Goal: Task Accomplishment & Management: Complete application form

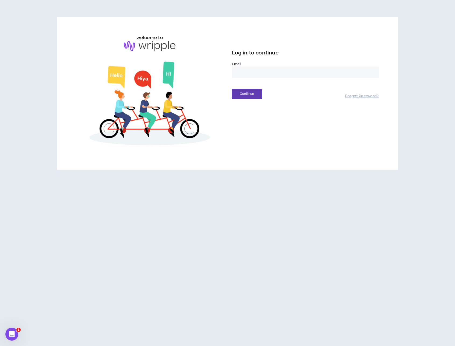
click at [256, 75] on input "email" at bounding box center [305, 73] width 147 height 12
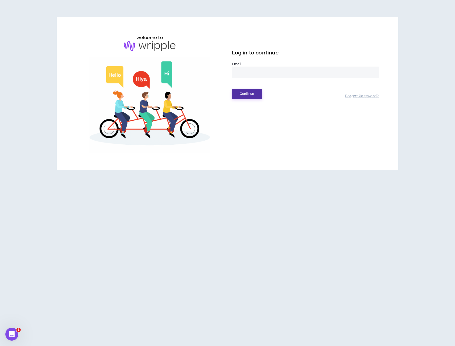
type input "**********"
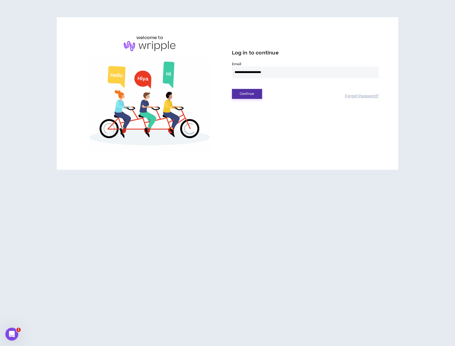
click at [249, 93] on button "Continue" at bounding box center [247, 94] width 30 height 10
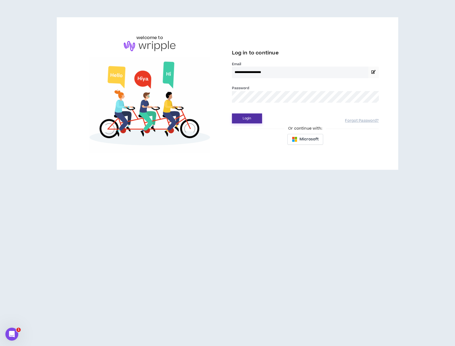
click at [245, 120] on button "Login" at bounding box center [247, 118] width 30 height 10
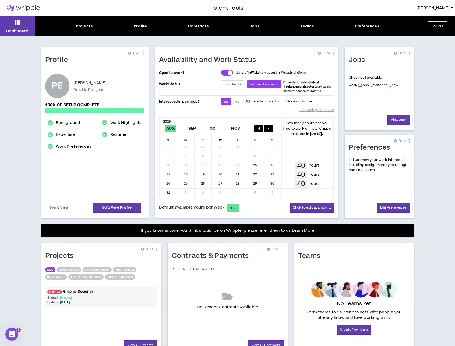
scroll to position [27, 0]
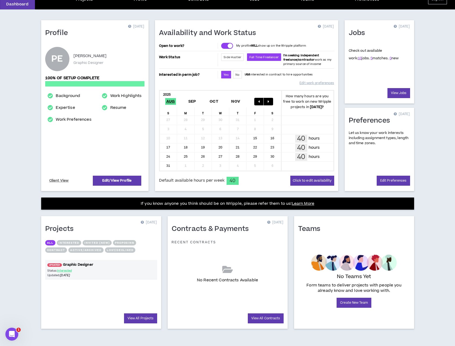
click at [54, 264] on span "UPDATED!" at bounding box center [54, 265] width 15 height 4
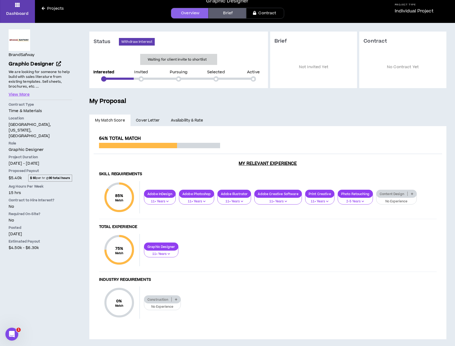
scroll to position [23, 0]
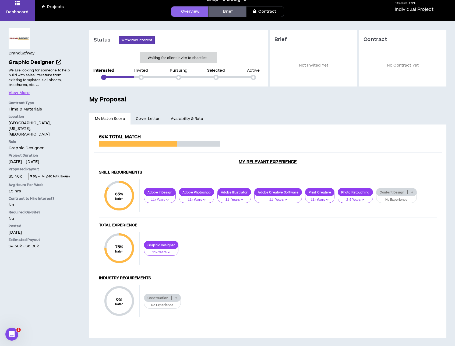
click at [142, 118] on span "Cover Letter" at bounding box center [148, 119] width 24 height 6
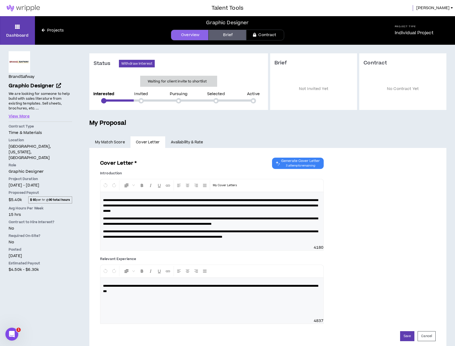
click at [168, 81] on p "Waiting for client invite to shortlist" at bounding box center [177, 81] width 59 height 5
click at [183, 141] on link "Availability & Rate" at bounding box center [186, 142] width 43 height 12
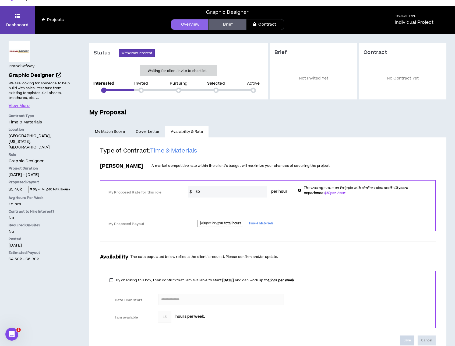
scroll to position [28, 0]
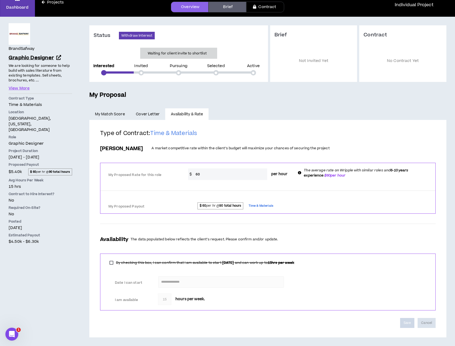
click at [47, 58] on span "Graphic Designer" at bounding box center [31, 57] width 45 height 7
